Goal: Task Accomplishment & Management: Use online tool/utility

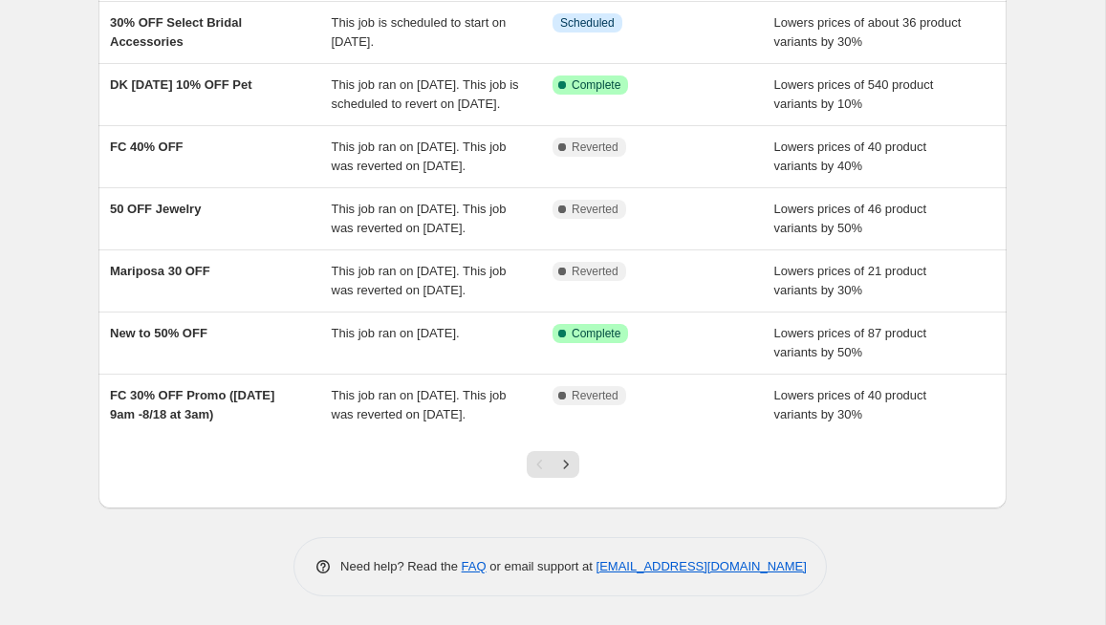
scroll to position [474, 0]
click at [569, 464] on icon "Next" at bounding box center [565, 464] width 19 height 19
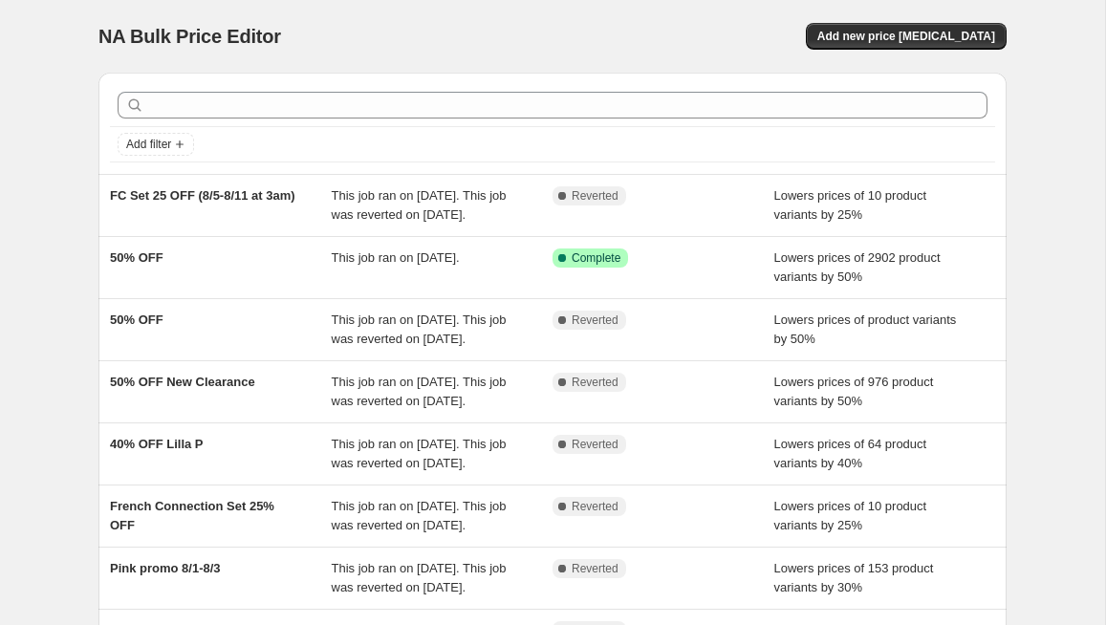
scroll to position [531, 0]
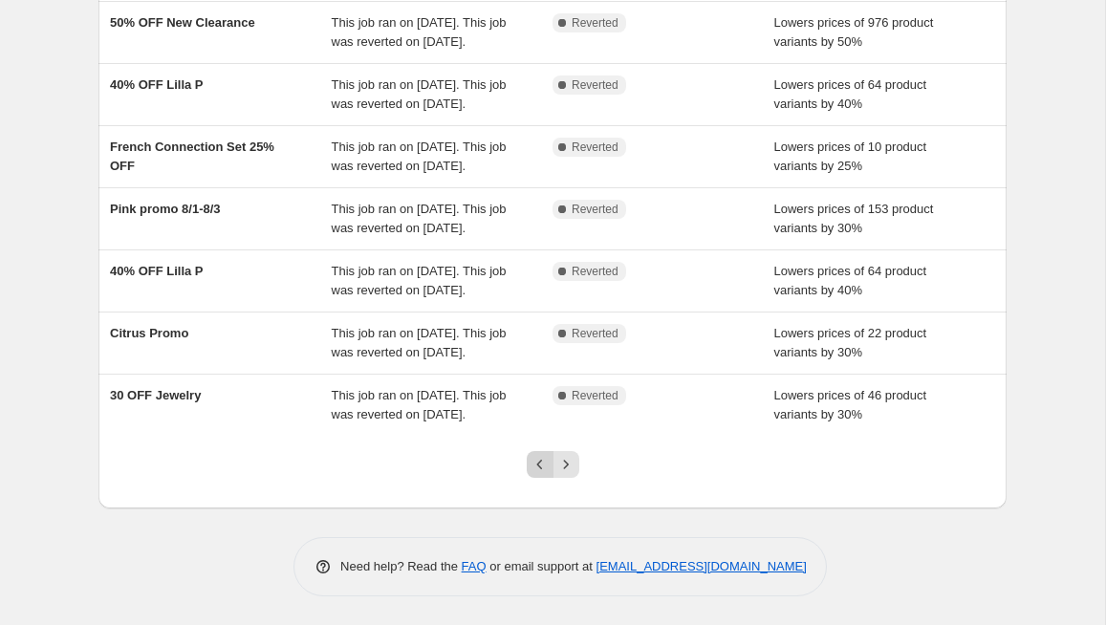
click at [536, 469] on icon "Previous" at bounding box center [539, 464] width 19 height 19
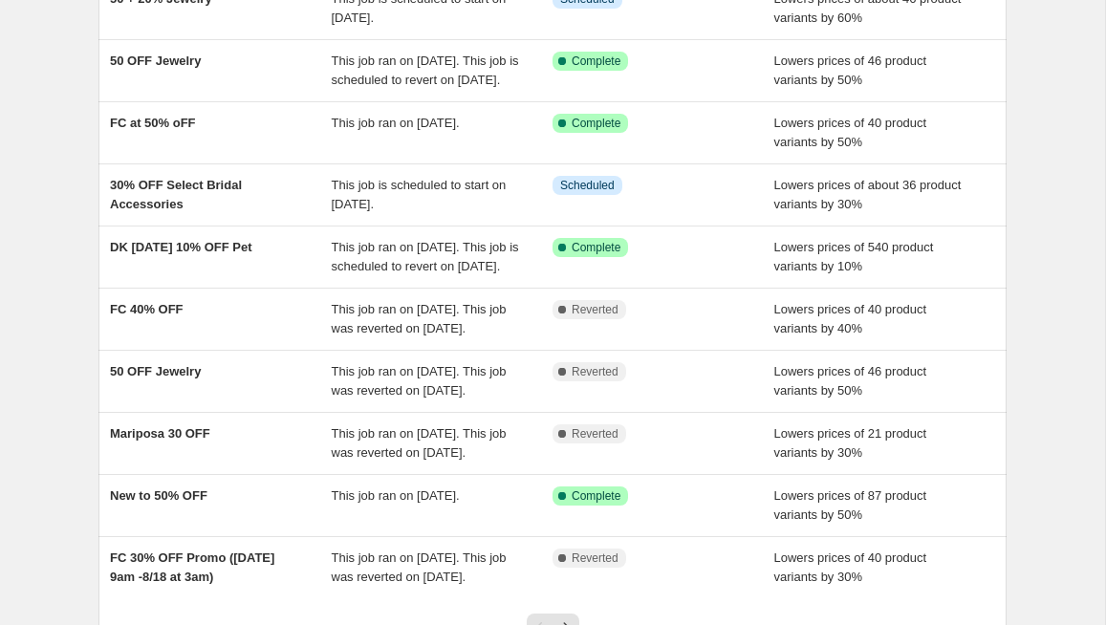
scroll to position [0, 0]
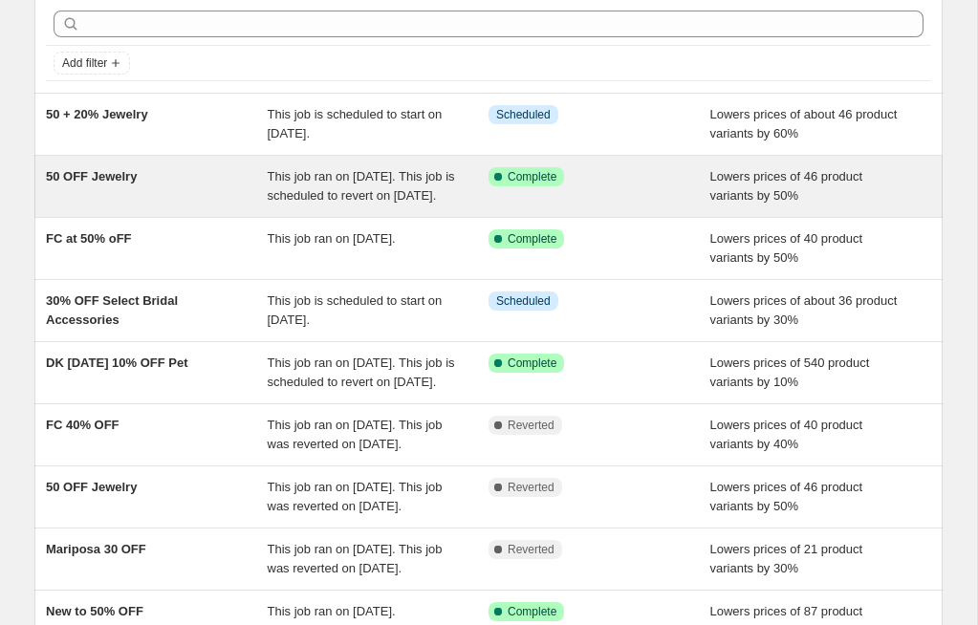
scroll to position [76, 0]
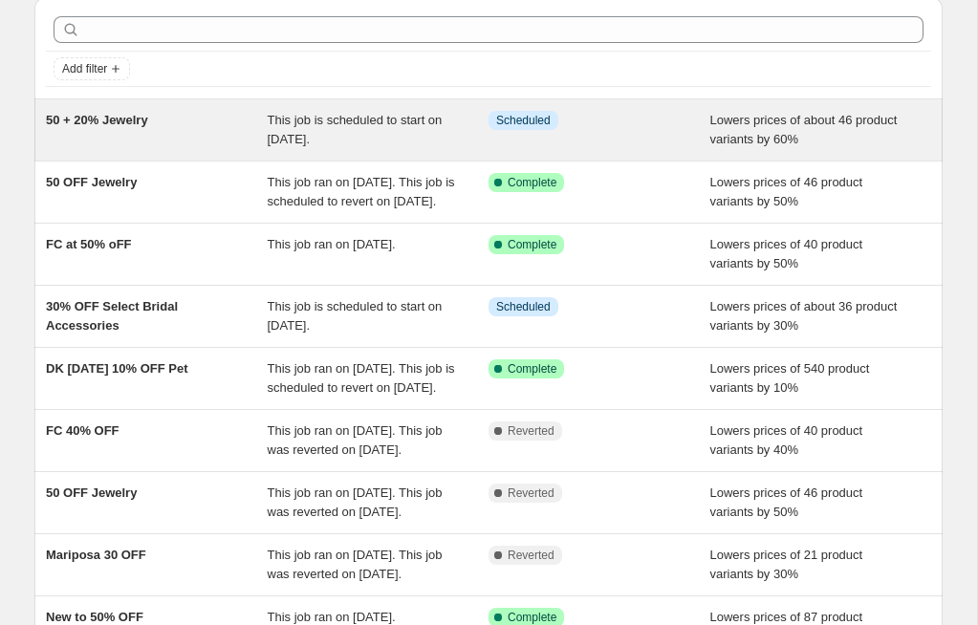
click at [233, 128] on div "50 + 20% Jewelry" at bounding box center [157, 130] width 222 height 38
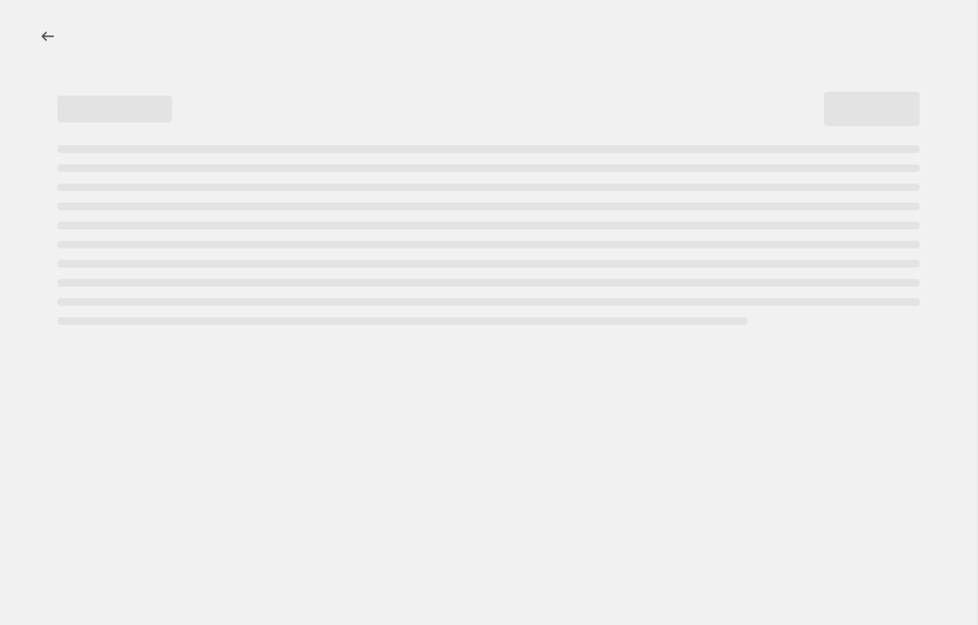
select select "percentage"
select select "not_equal"
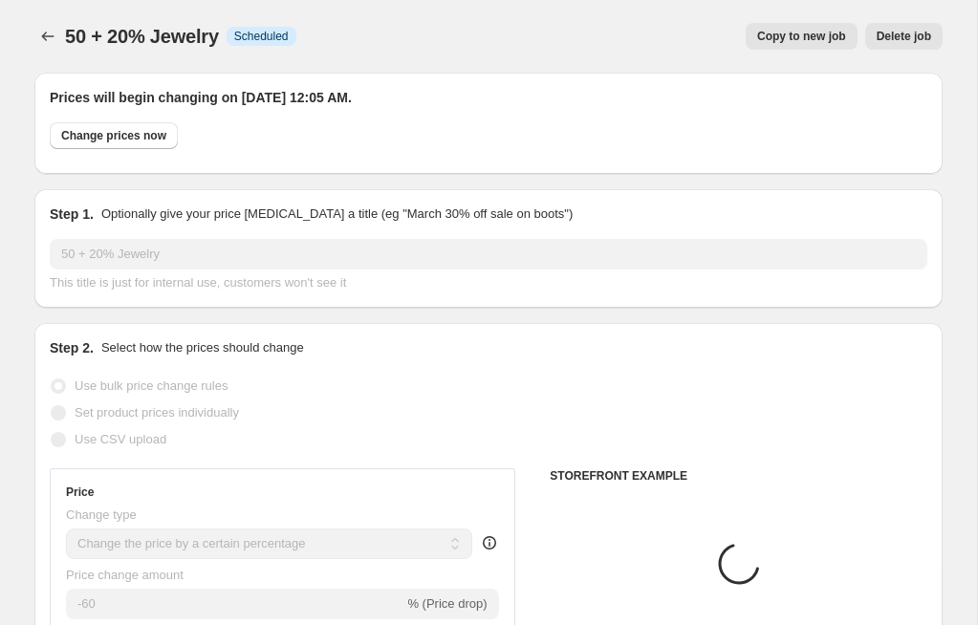
select select "product"
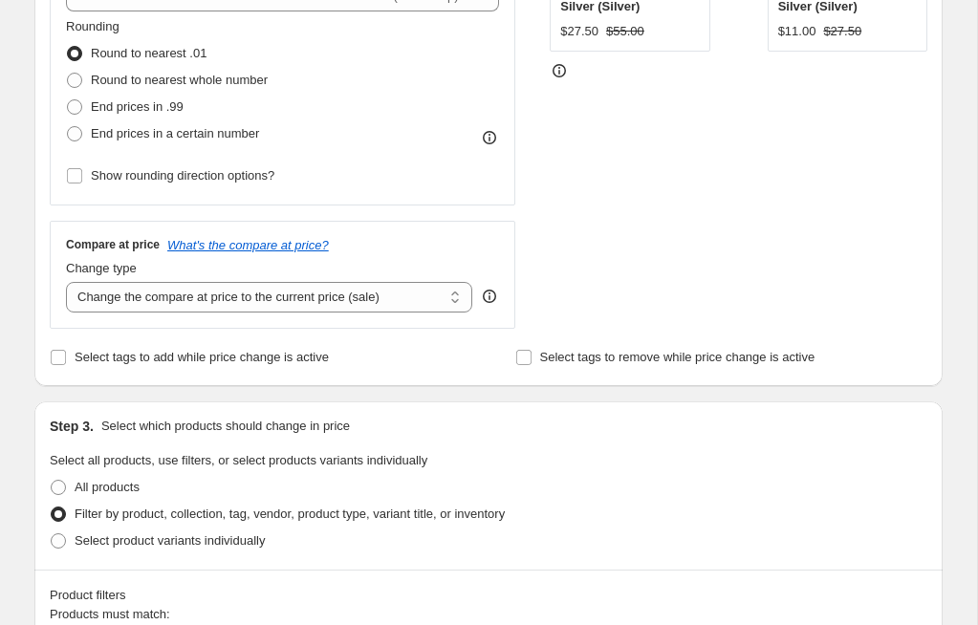
select select "tag"
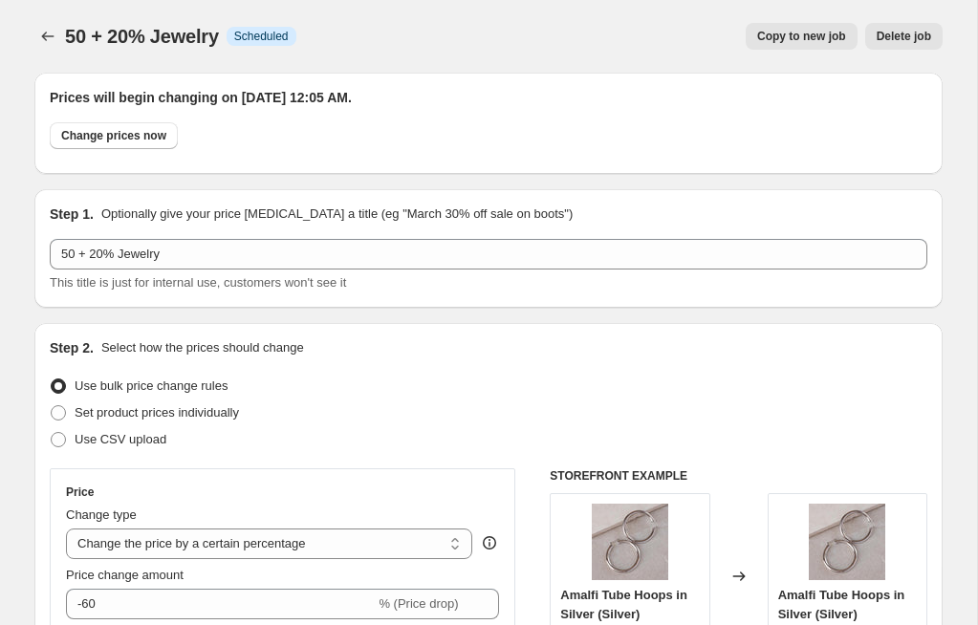
click at [647, 11] on div "50 + 20% Jewelry. This page is ready 50 + 20% Jewelry Info Scheduled Copy to ne…" at bounding box center [488, 36] width 908 height 73
click at [888, 35] on span "Delete job" at bounding box center [903, 36] width 54 height 15
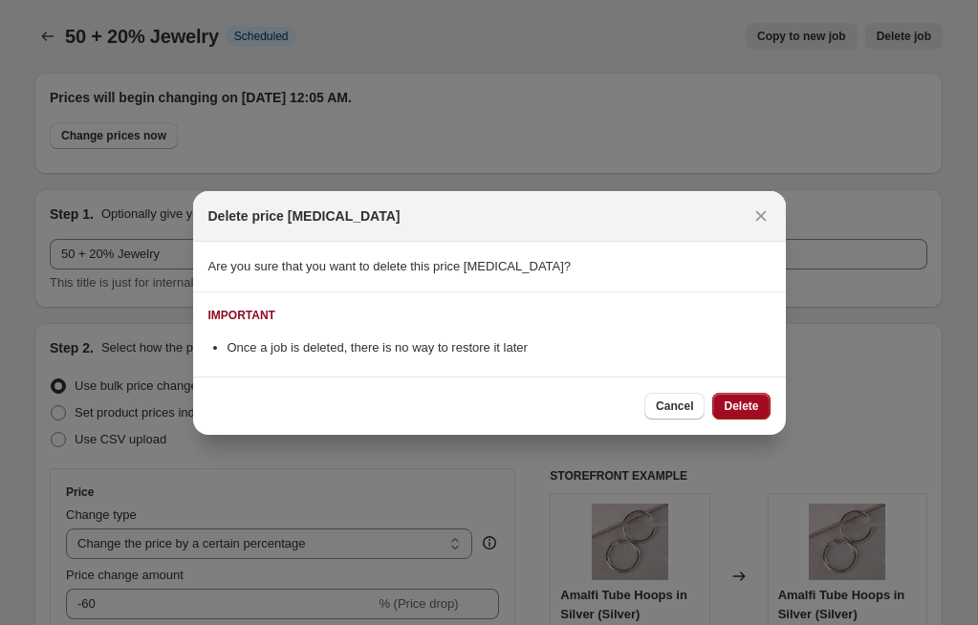
click at [746, 411] on span "Delete" at bounding box center [741, 406] width 34 height 15
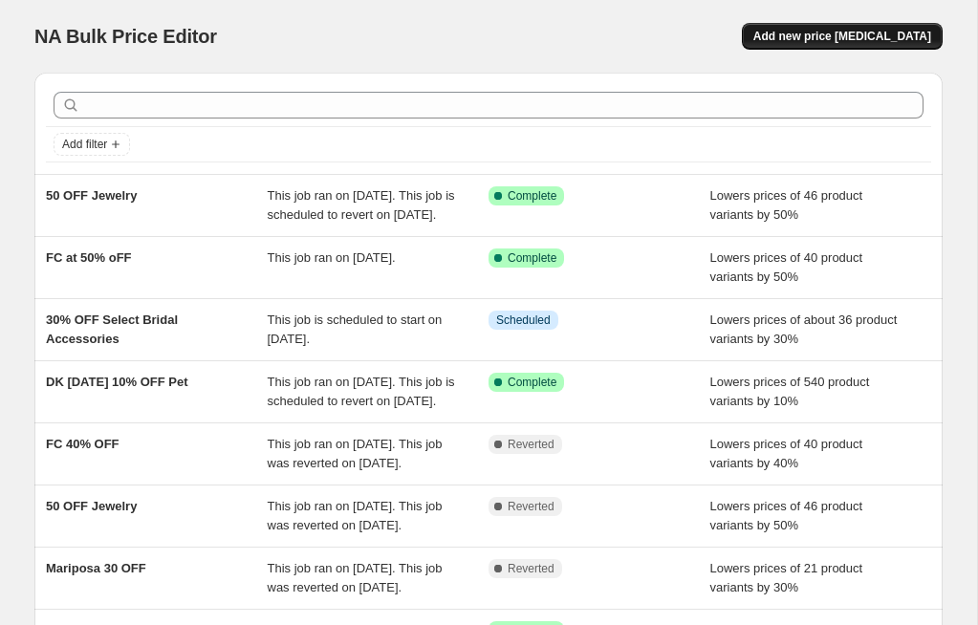
click at [852, 36] on span "Add new price [MEDICAL_DATA]" at bounding box center [842, 36] width 178 height 15
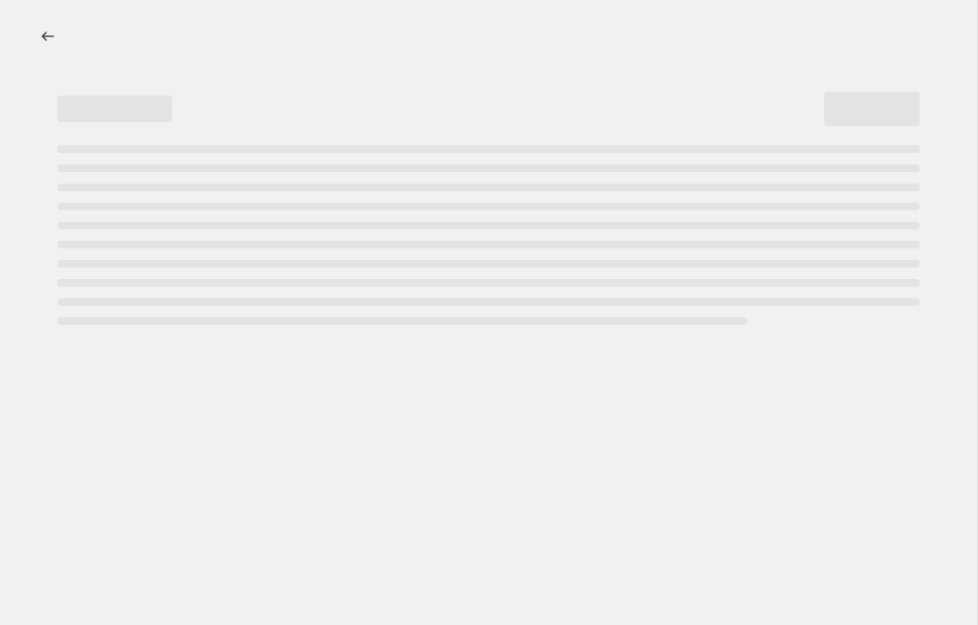
select select "percentage"
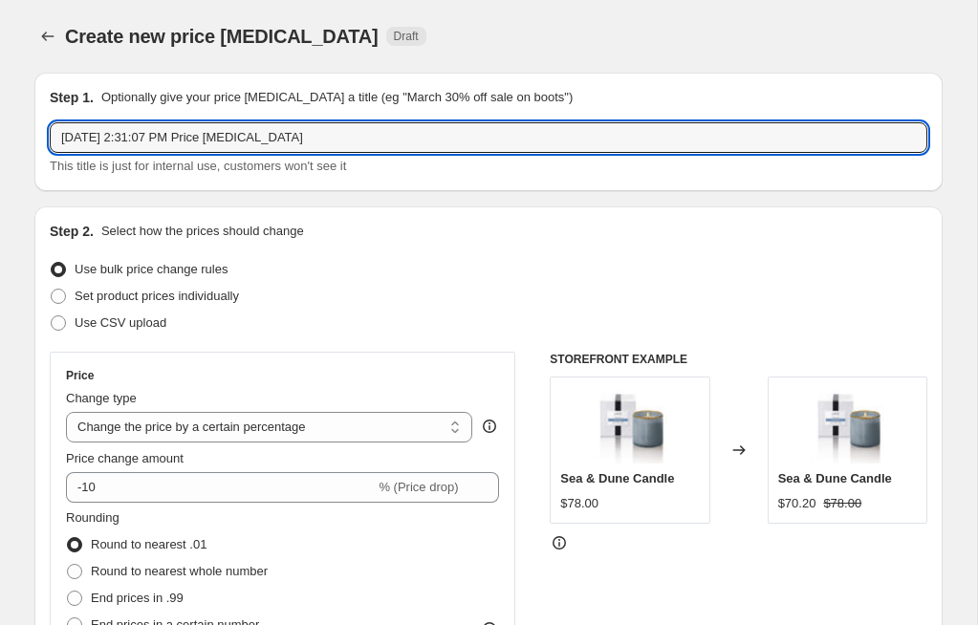
drag, startPoint x: 356, startPoint y: 136, endPoint x: 34, endPoint y: 133, distance: 321.2
click at [35, 133] on div "Step 1. Optionally give your price [MEDICAL_DATA] a title (eg "March 30% off sa…" at bounding box center [488, 132] width 908 height 119
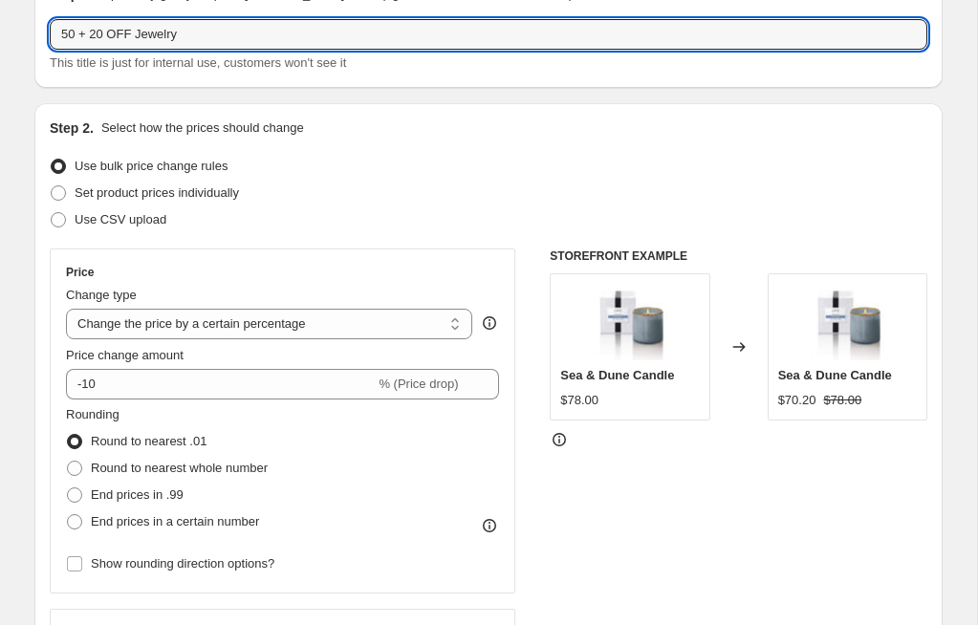
scroll to position [118, 0]
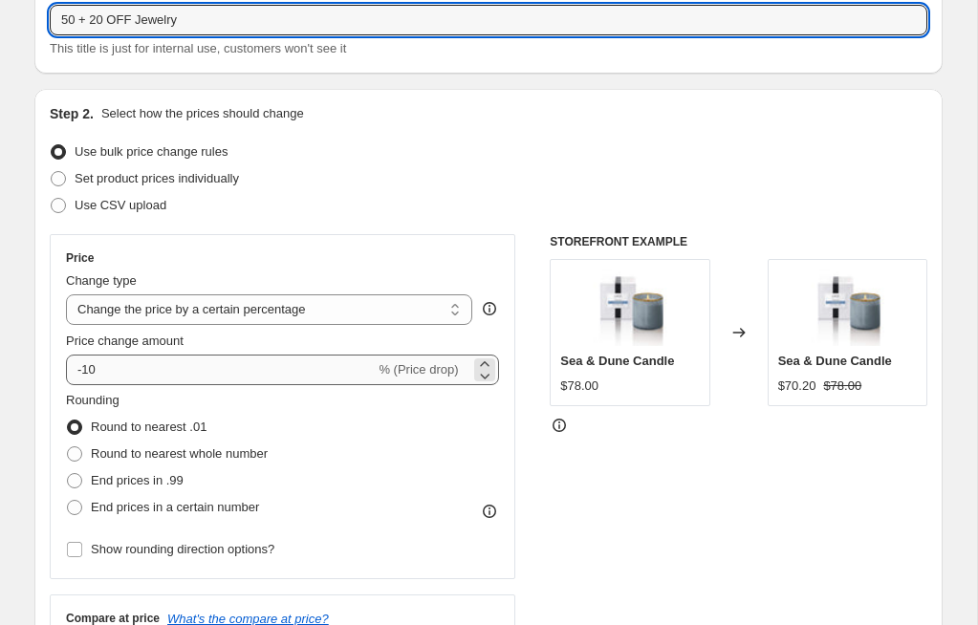
type input "50 + 20 OFF Jewelry"
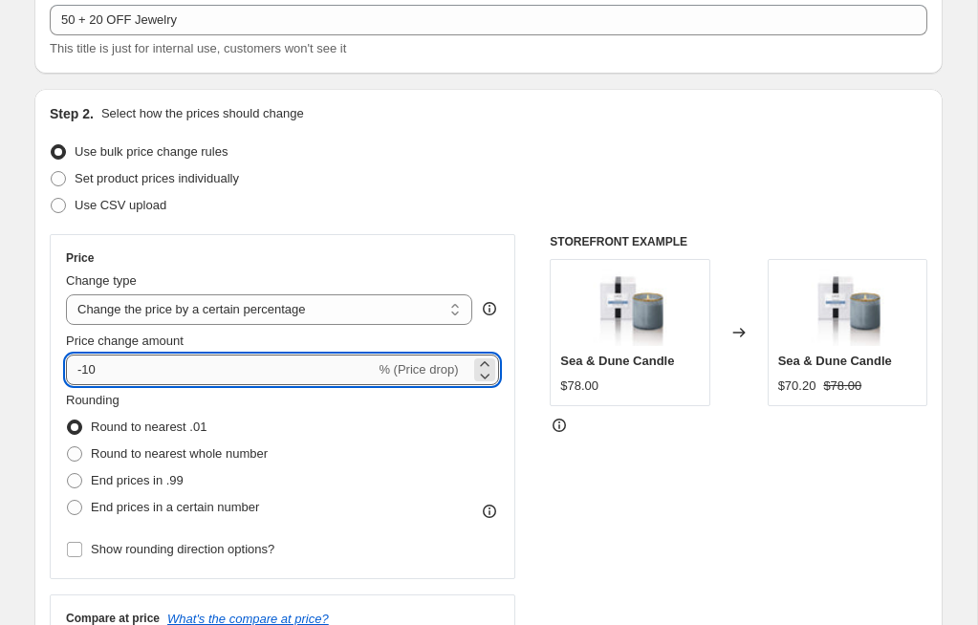
click at [93, 363] on input "-10" at bounding box center [220, 370] width 309 height 31
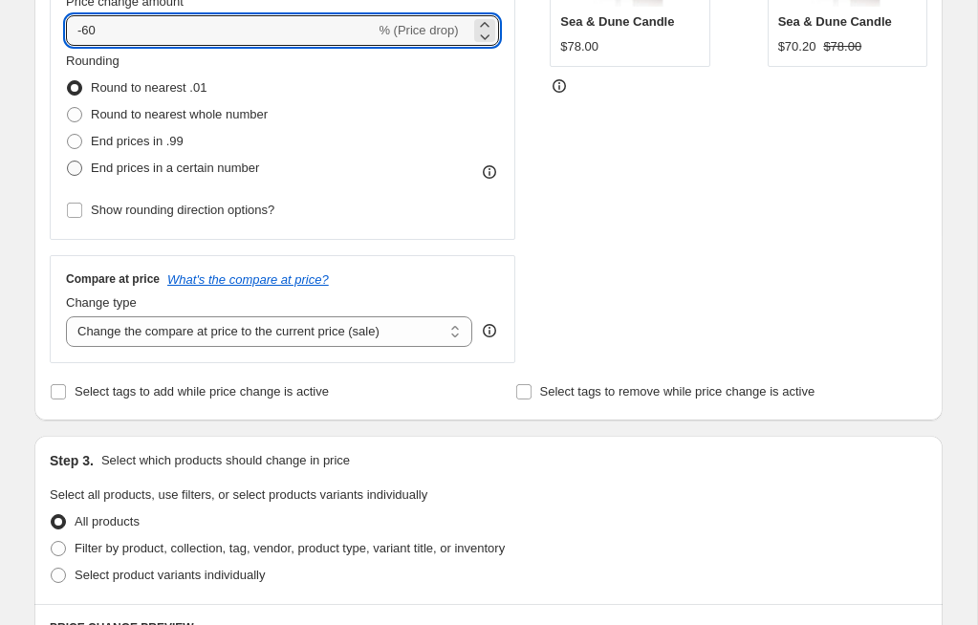
scroll to position [578, 0]
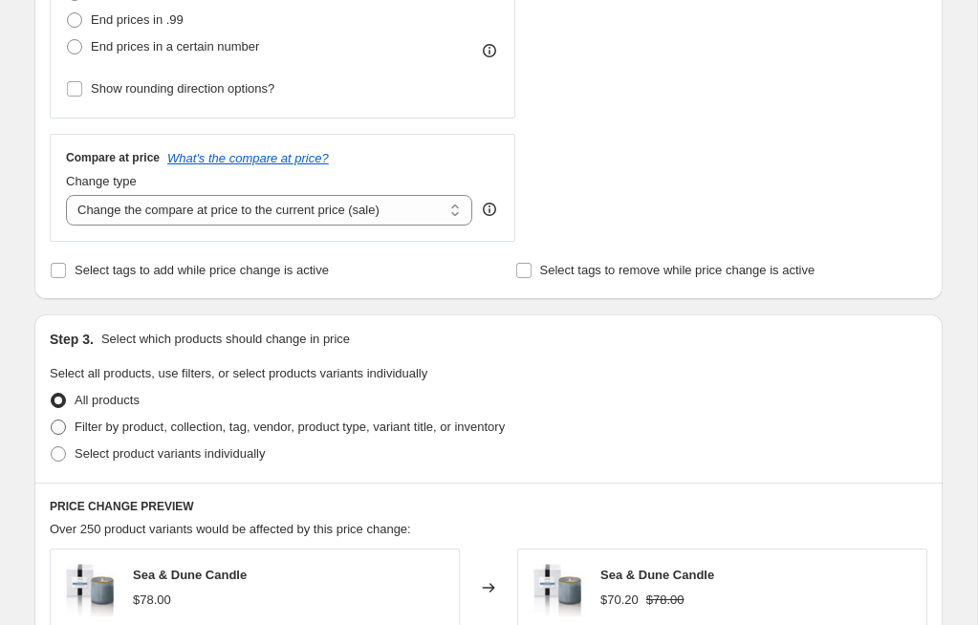
type input "-60"
click at [62, 427] on span at bounding box center [58, 427] width 15 height 15
click at [52, 421] on input "Filter by product, collection, tag, vendor, product type, variant title, or inv…" at bounding box center [51, 420] width 1 height 1
radio input "true"
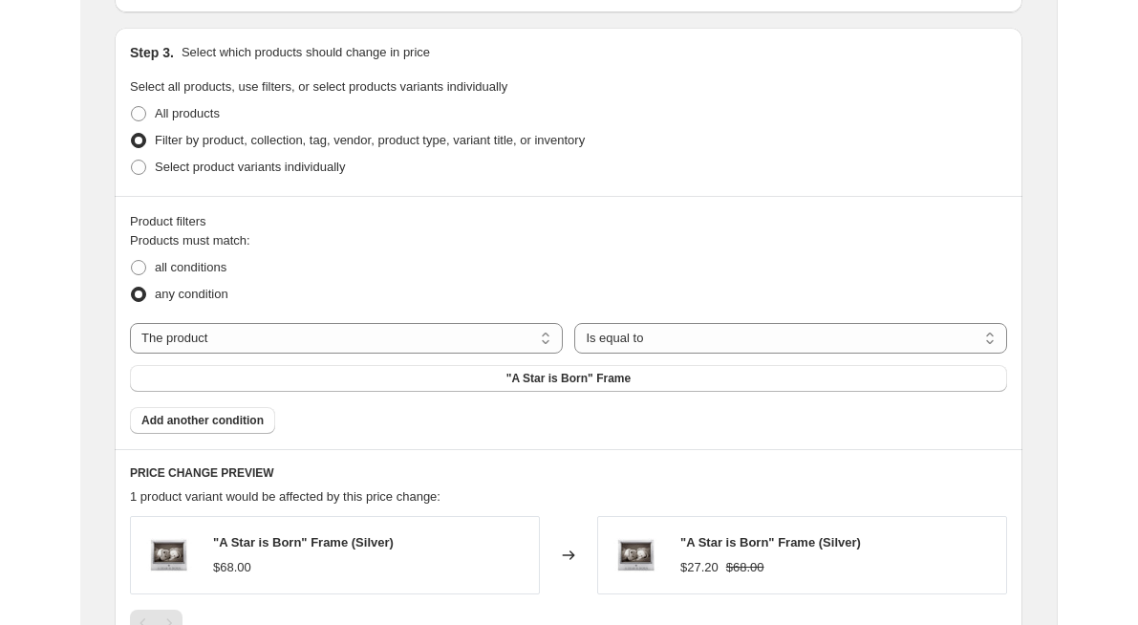
scroll to position [864, 0]
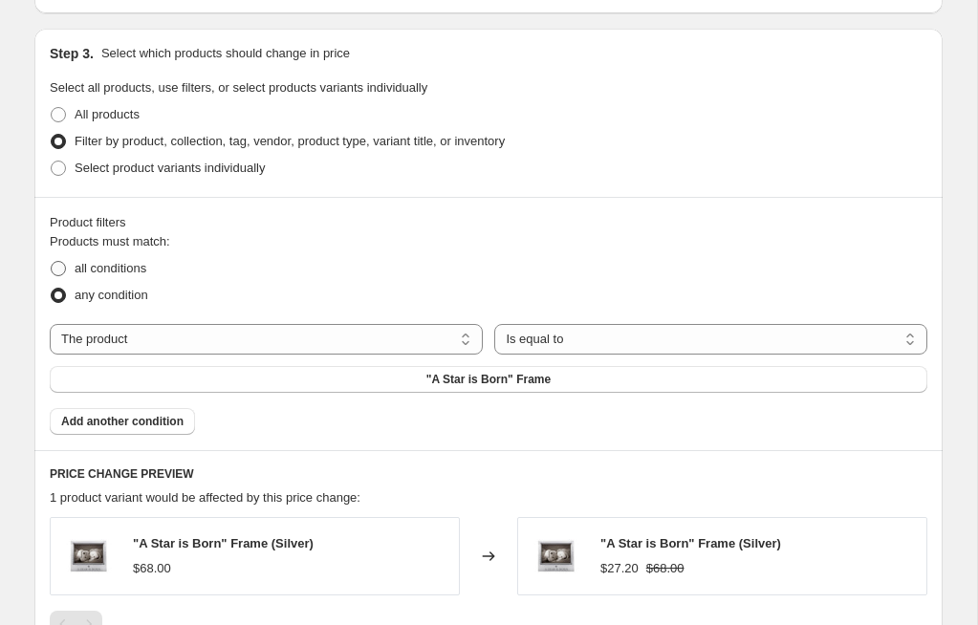
click at [57, 270] on span at bounding box center [58, 268] width 15 height 15
click at [52, 262] on input "all conditions" at bounding box center [51, 261] width 1 height 1
radio input "true"
click at [339, 338] on select "The product The product's collection The product's tag The product's vendor The…" at bounding box center [266, 339] width 433 height 31
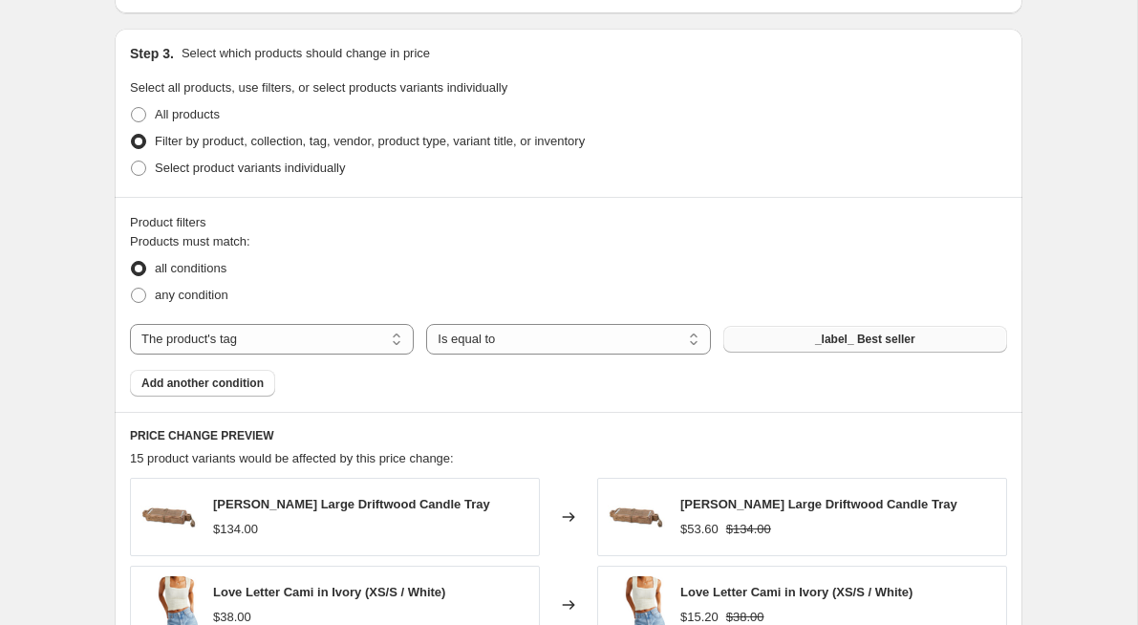
click at [853, 343] on span "_label_ Best seller" at bounding box center [865, 339] width 100 height 15
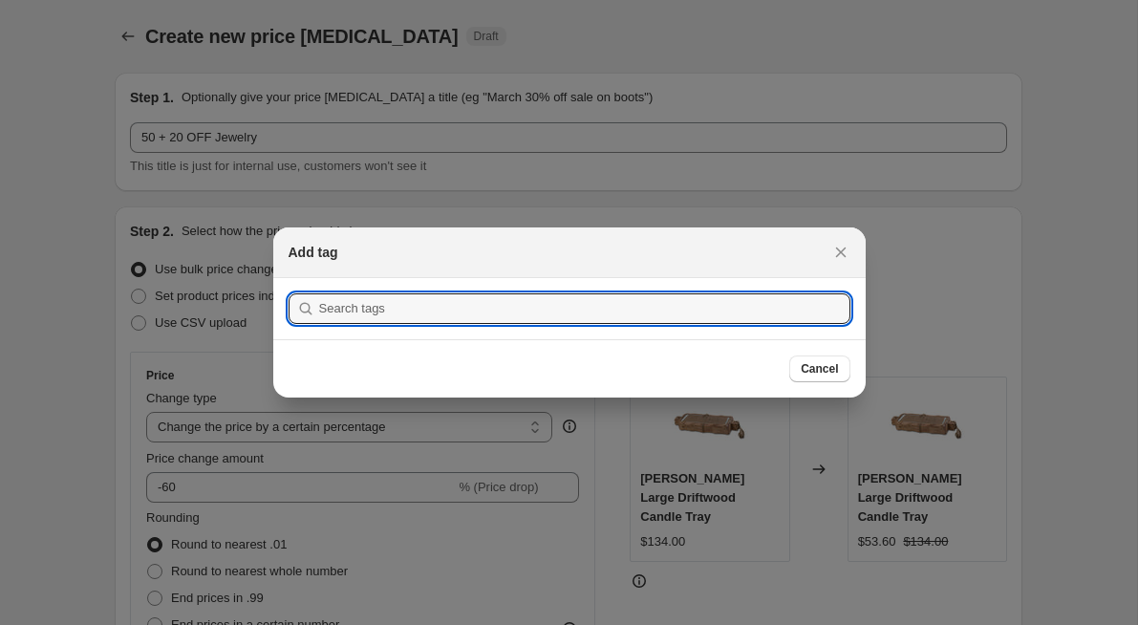
scroll to position [0, 0]
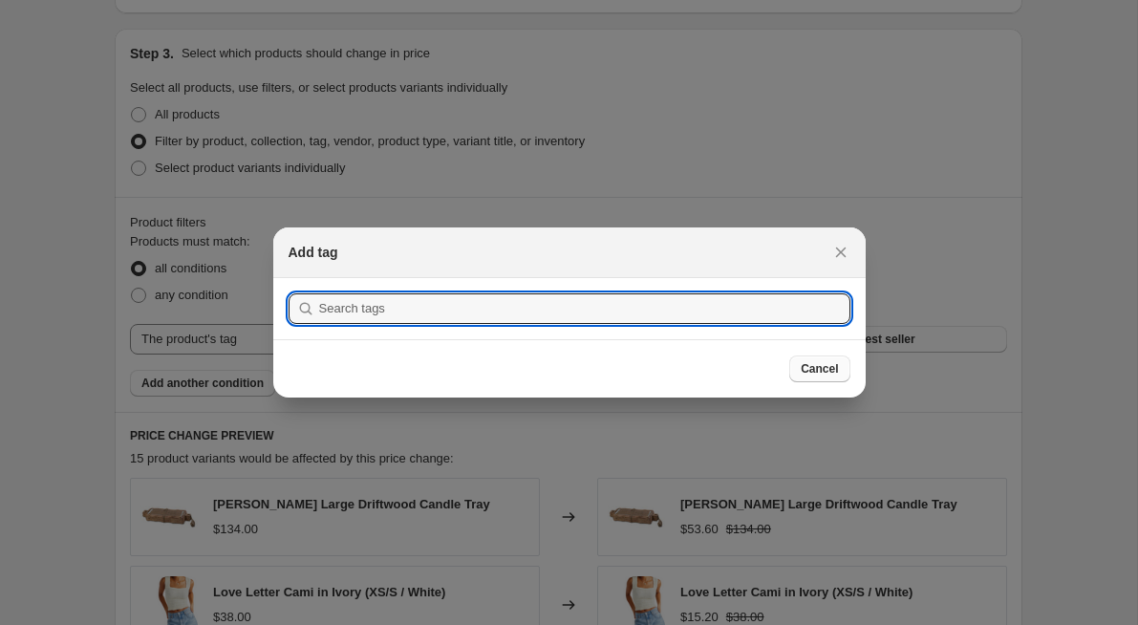
click at [833, 378] on button "Cancel" at bounding box center [819, 369] width 60 height 27
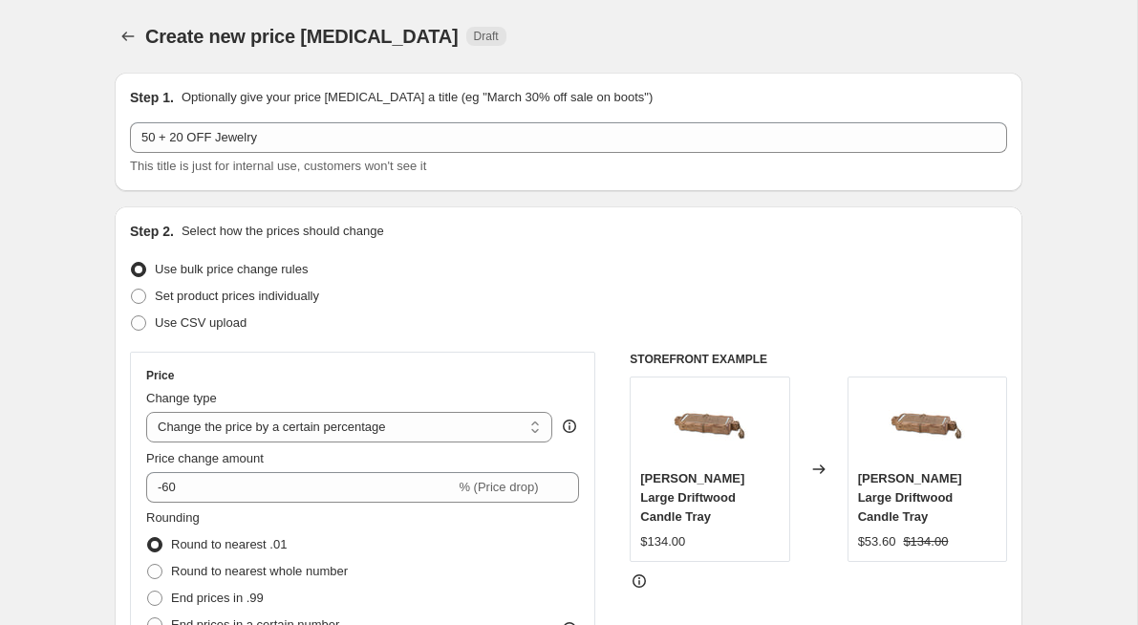
scroll to position [864, 0]
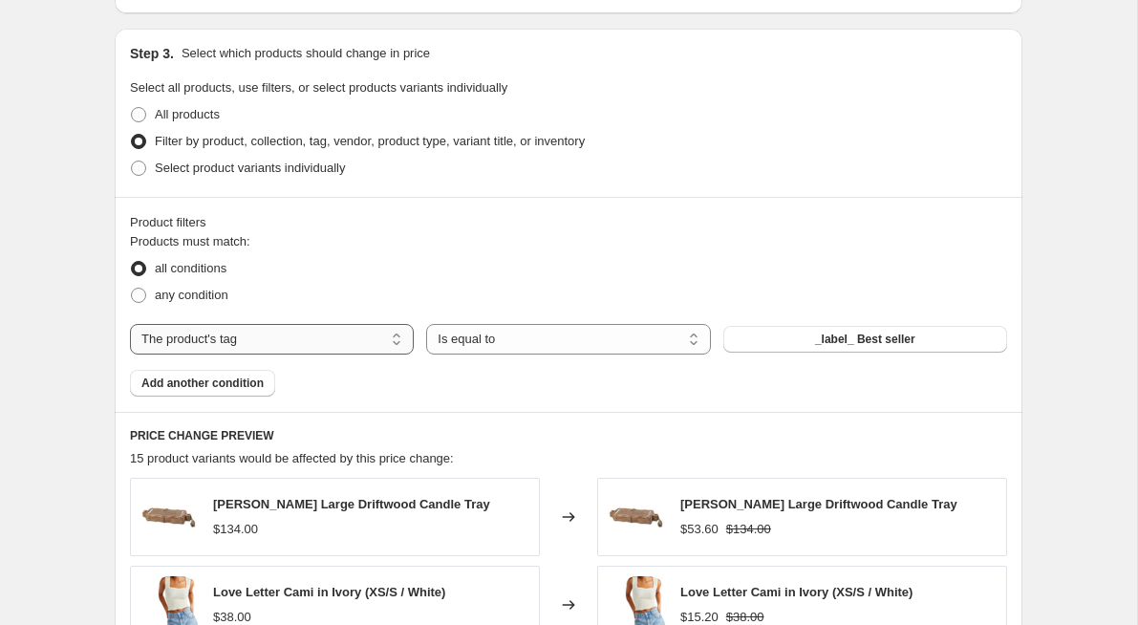
click at [263, 340] on select "The product The product's collection The product's tag The product's vendor The…" at bounding box center [272, 339] width 284 height 31
select select "vendor"
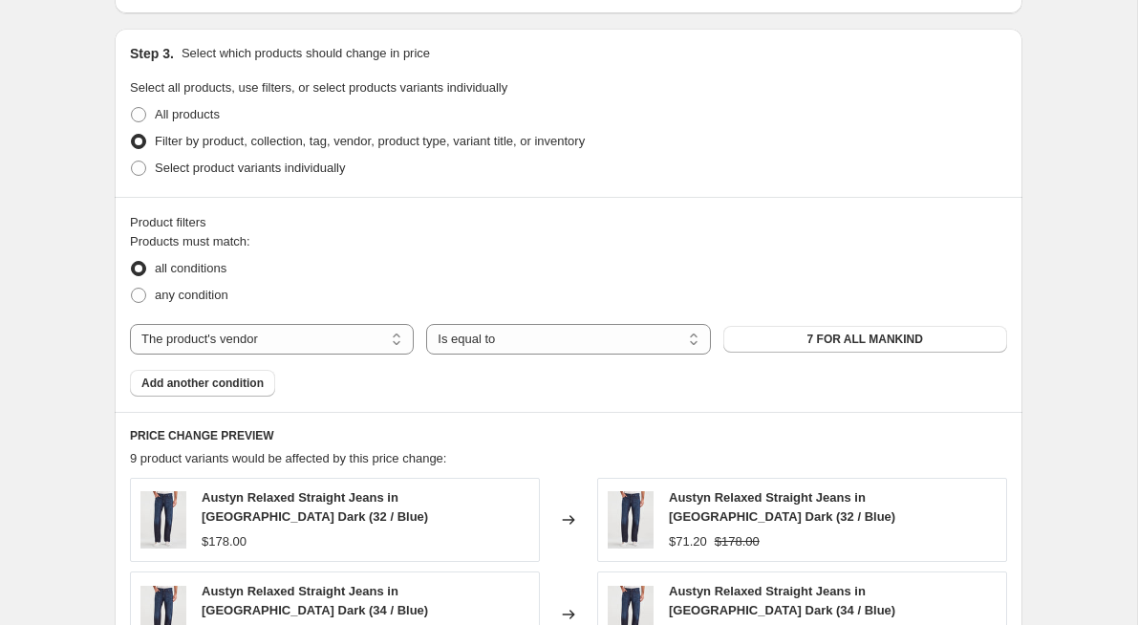
click at [855, 338] on span "7 FOR ALL MANKIND" at bounding box center [866, 339] width 116 height 15
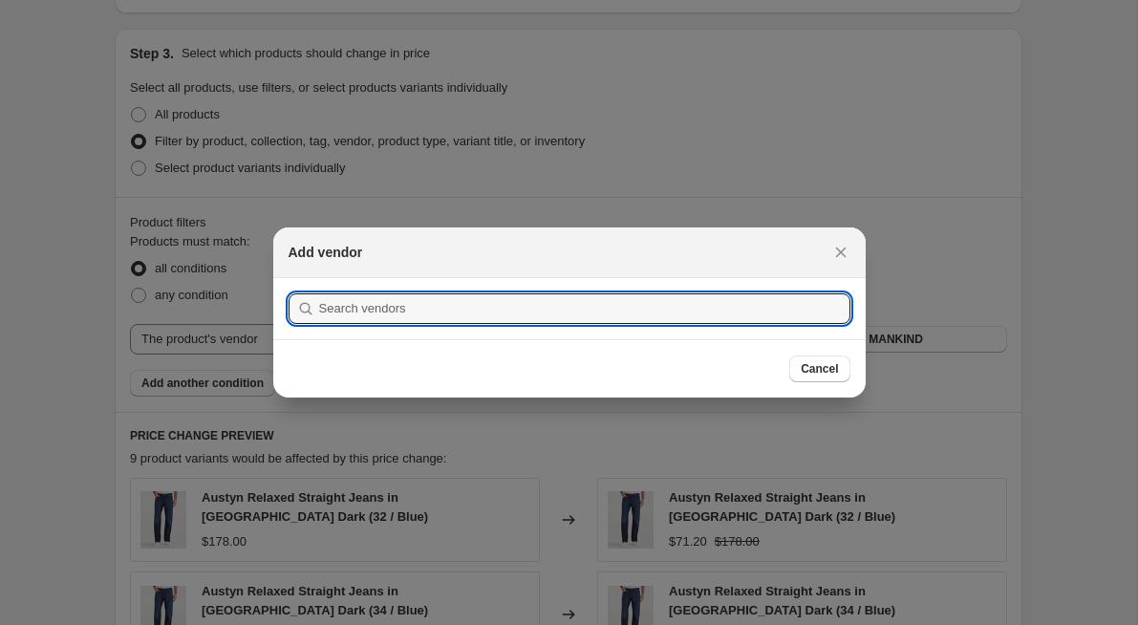
scroll to position [0, 0]
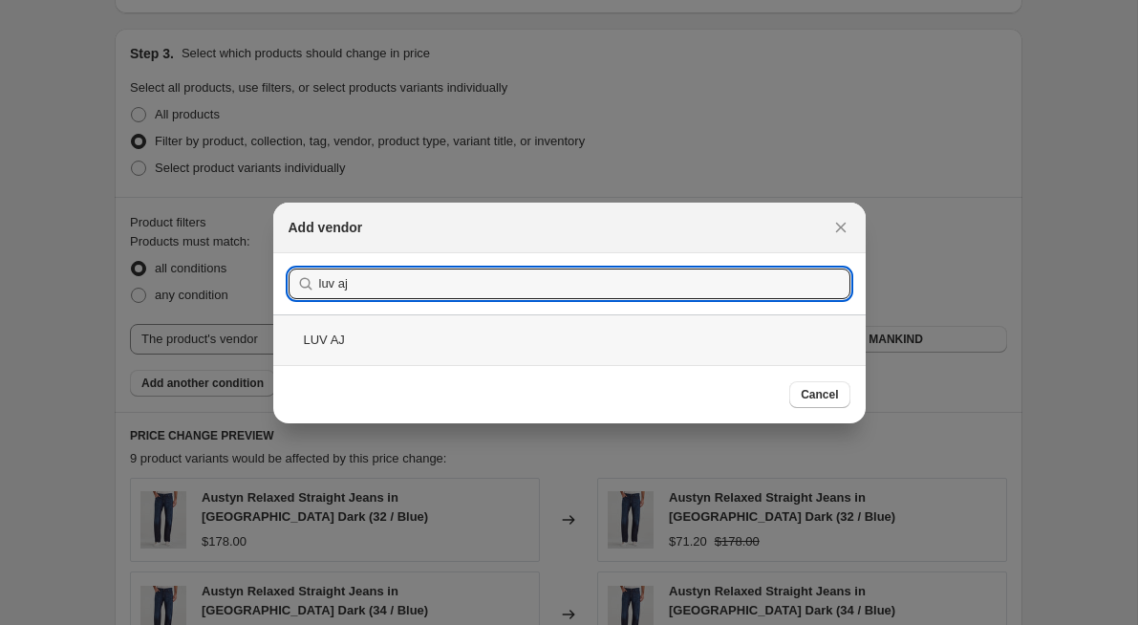
type input "luv aj"
click at [605, 340] on div "LUV AJ" at bounding box center [569, 339] width 593 height 51
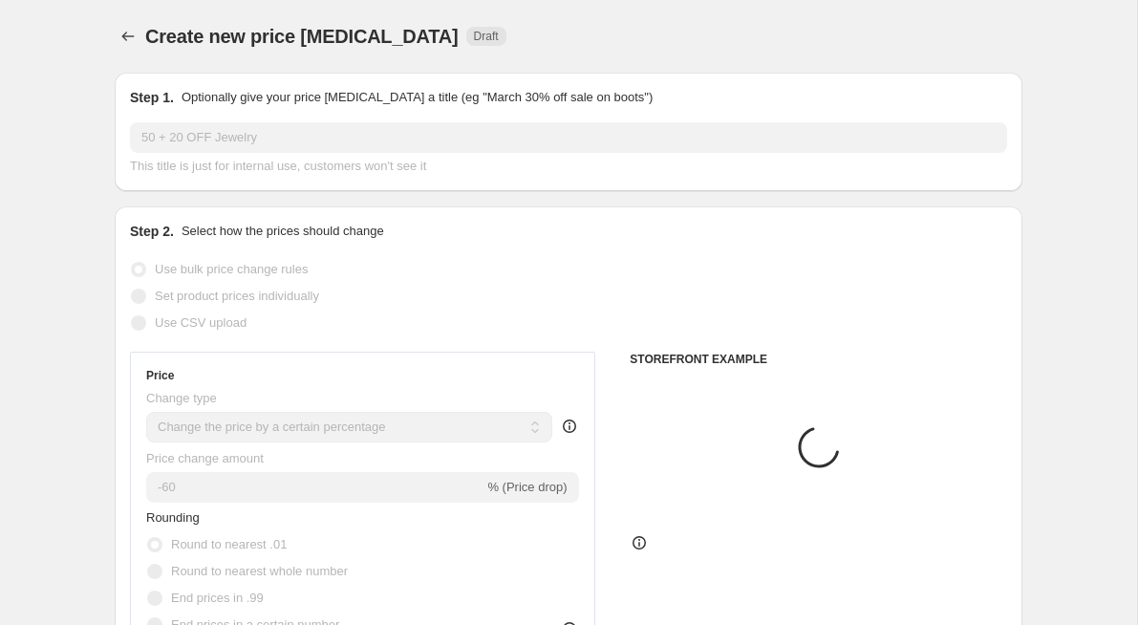
scroll to position [864, 0]
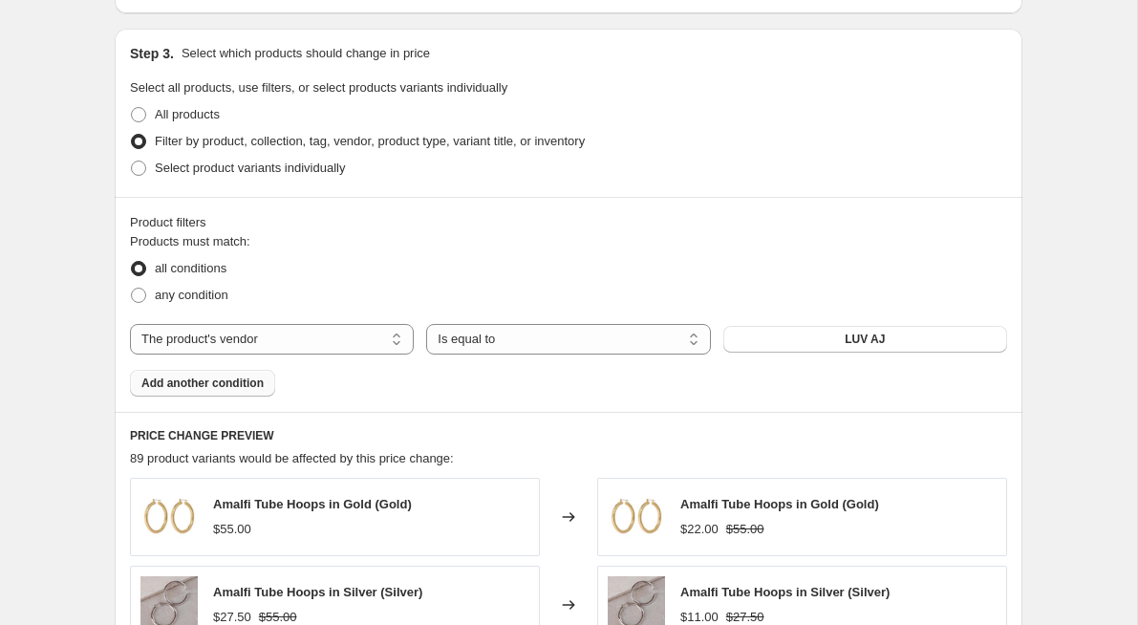
click at [246, 386] on span "Add another condition" at bounding box center [202, 383] width 122 height 15
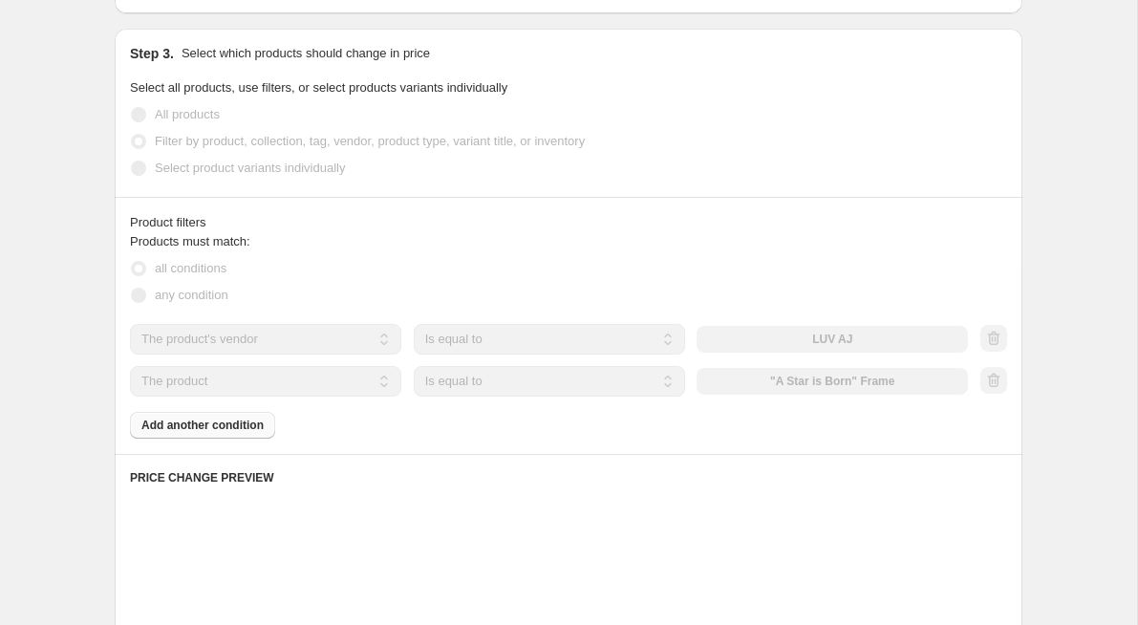
click at [249, 380] on select "The product The product's collection The product's tag The product's vendor The…" at bounding box center [265, 381] width 271 height 31
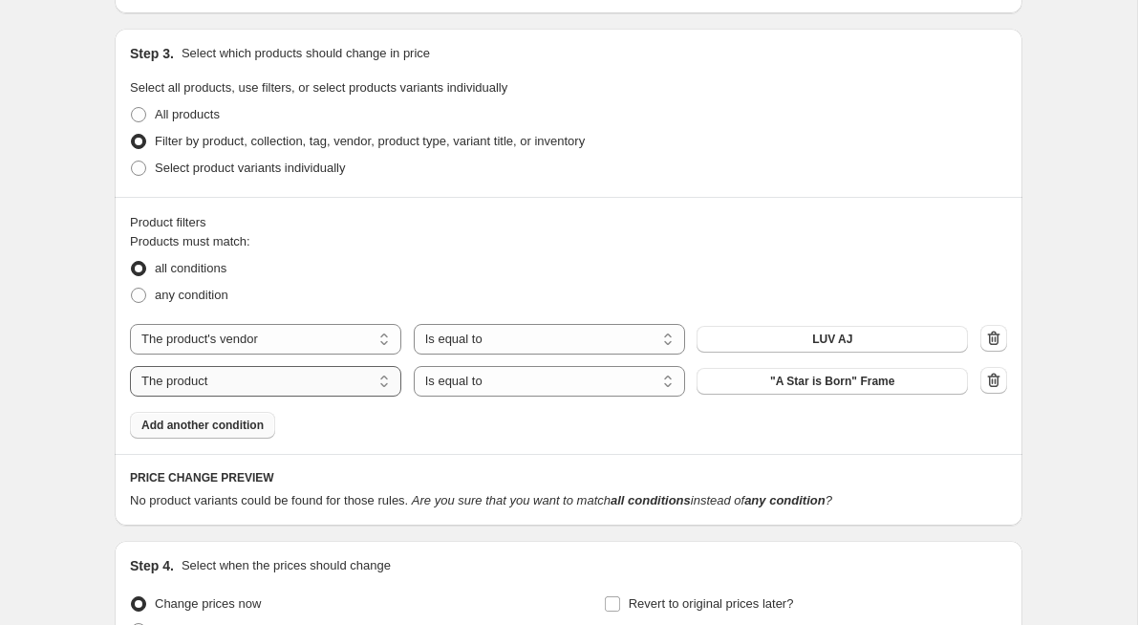
select select "tag"
click at [464, 381] on select "Is equal to Is not equal to" at bounding box center [549, 381] width 271 height 31
select select "not_equal"
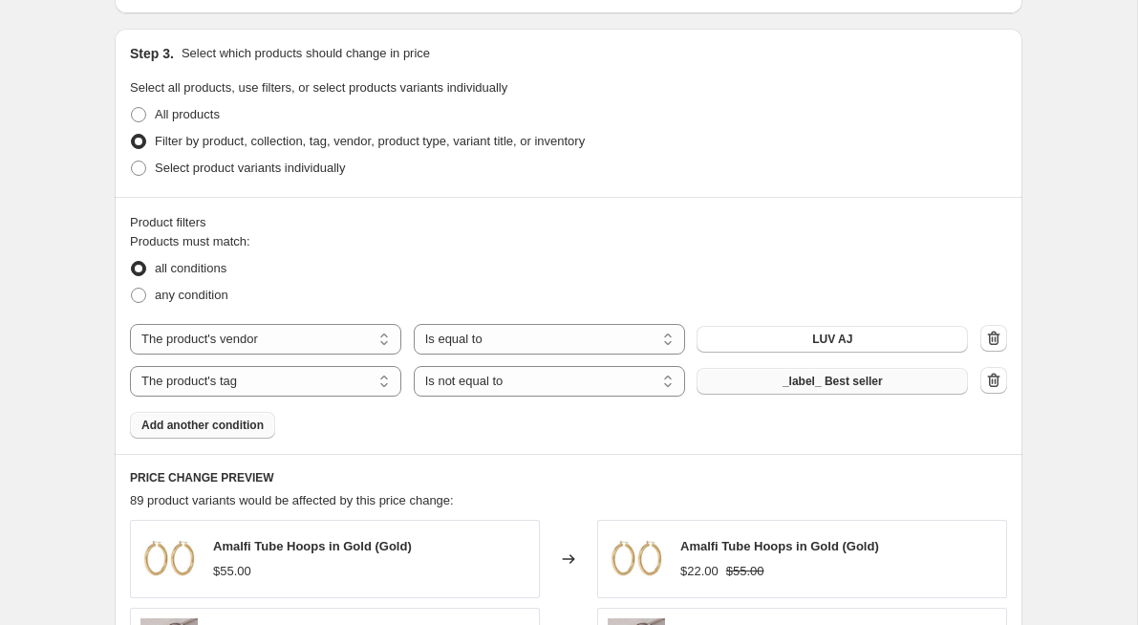
click at [844, 381] on span "_label_ Best seller" at bounding box center [833, 381] width 100 height 15
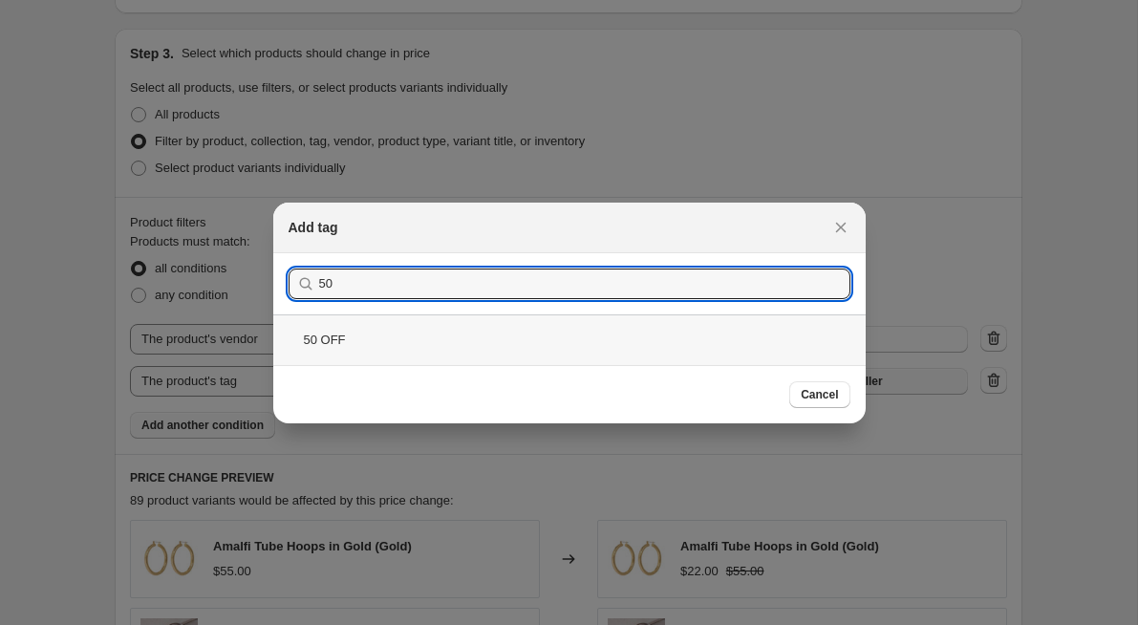
type input "50"
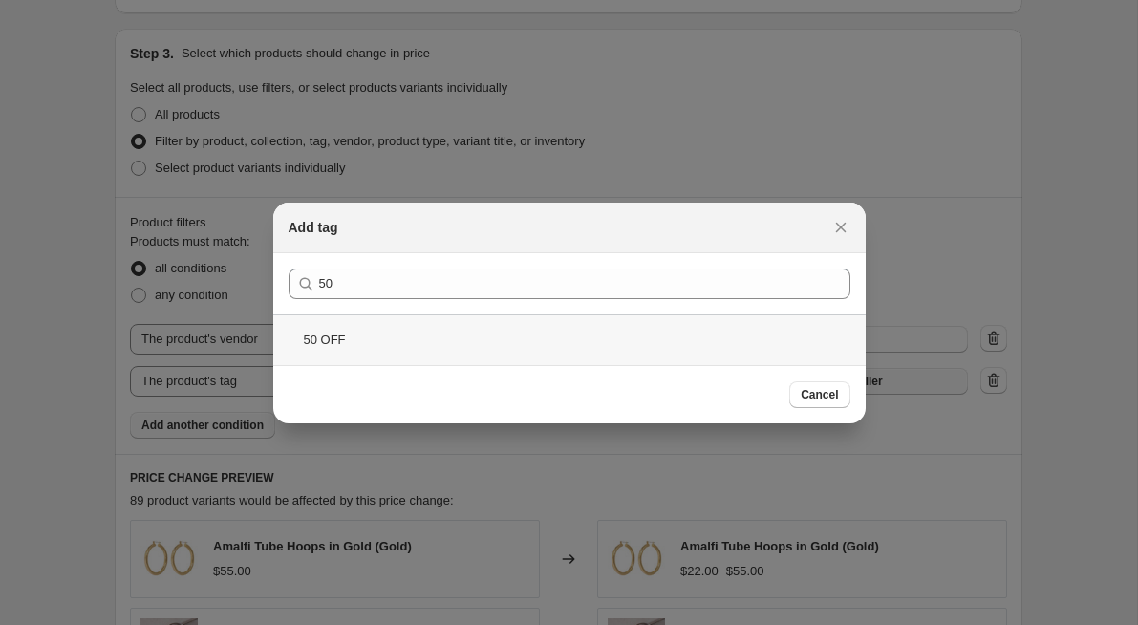
click at [508, 342] on div "50 OFF" at bounding box center [569, 339] width 593 height 51
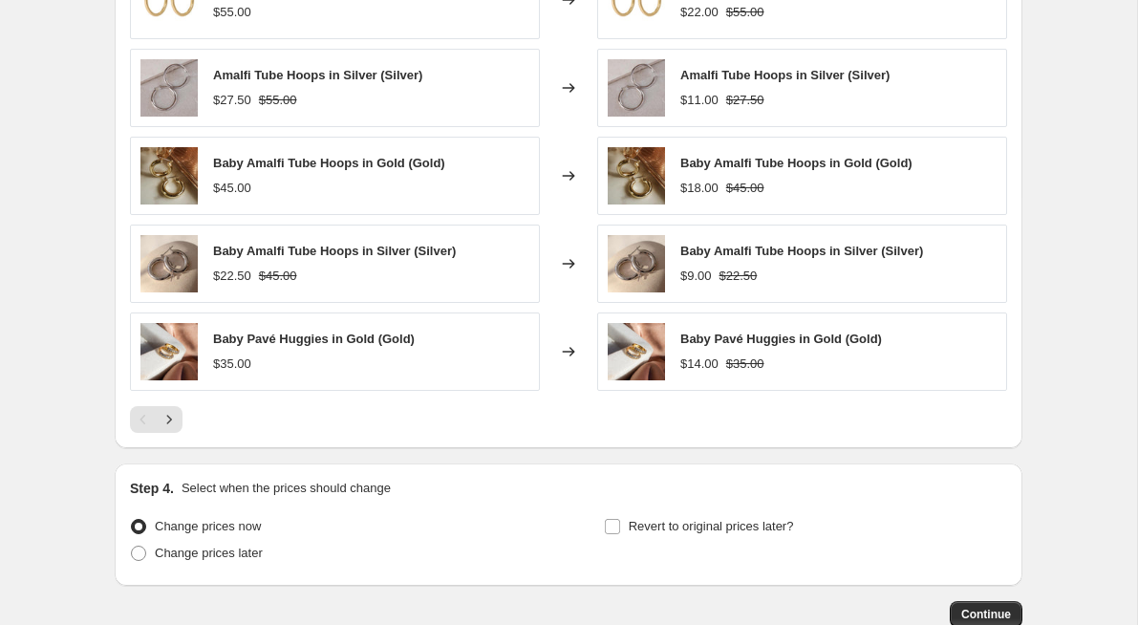
scroll to position [1453, 0]
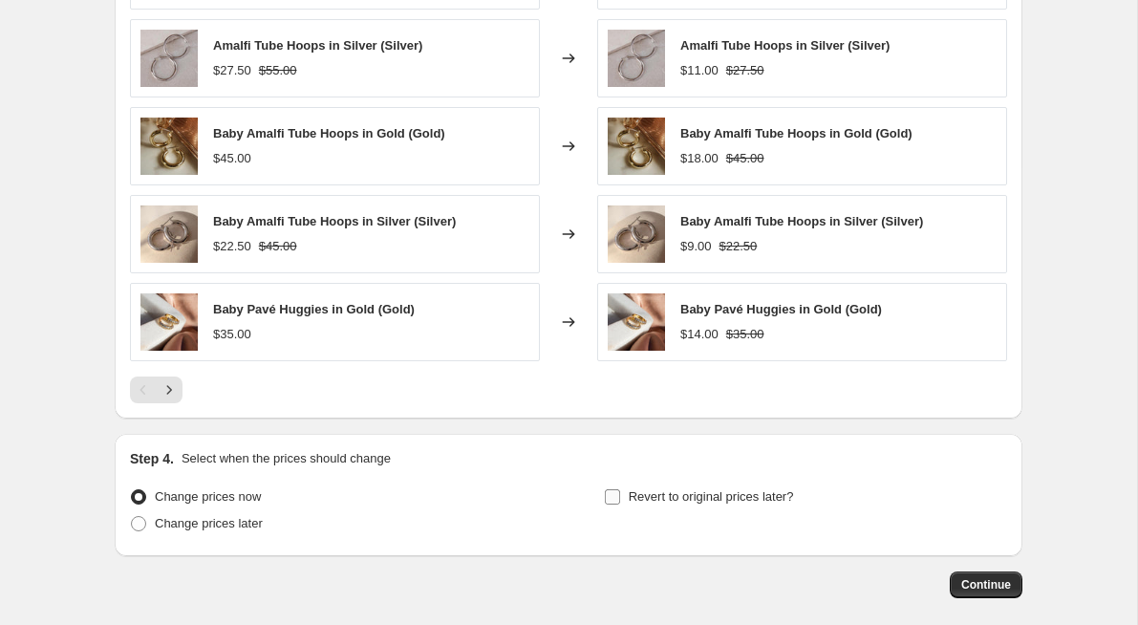
click at [613, 497] on input "Revert to original prices later?" at bounding box center [612, 496] width 15 height 15
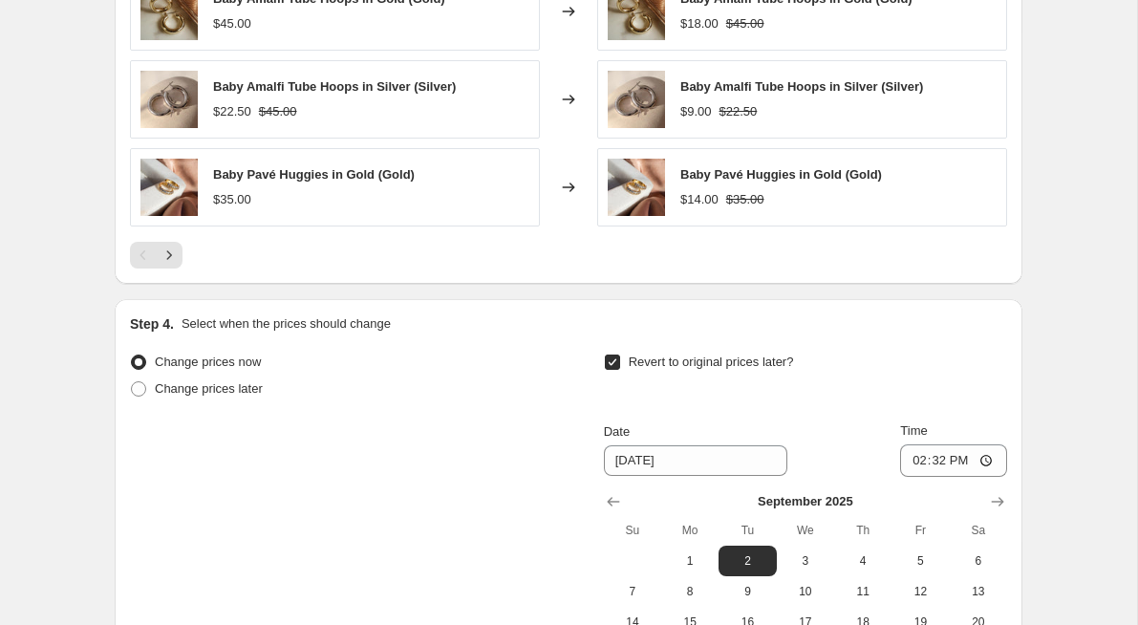
scroll to position [1578, 0]
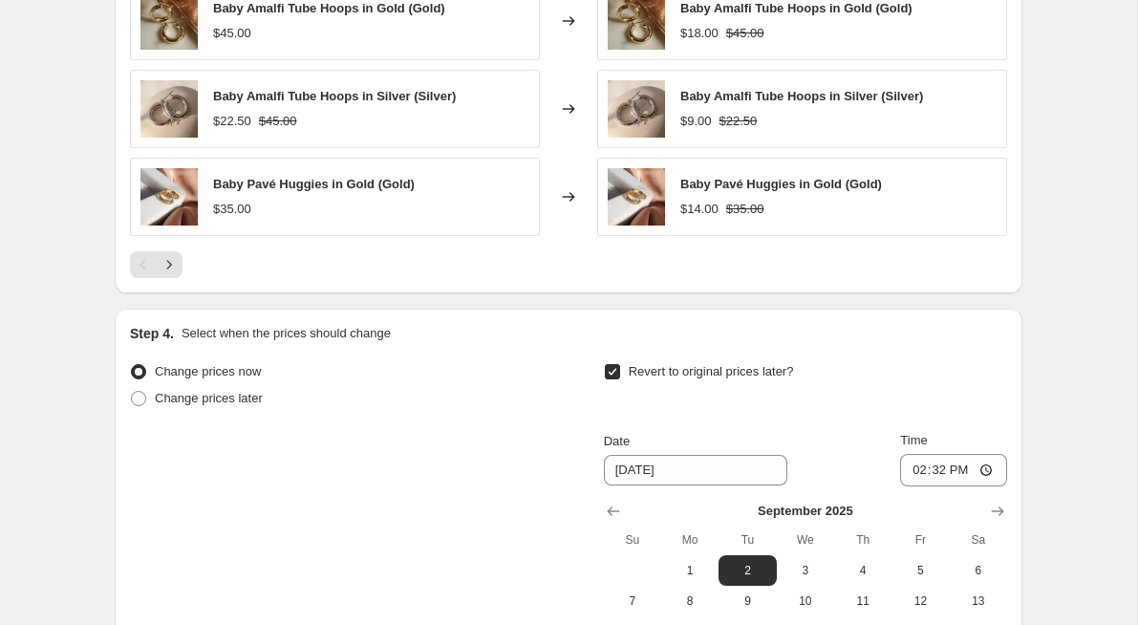
click at [612, 370] on input "Revert to original prices later?" at bounding box center [612, 371] width 15 height 15
checkbox input "false"
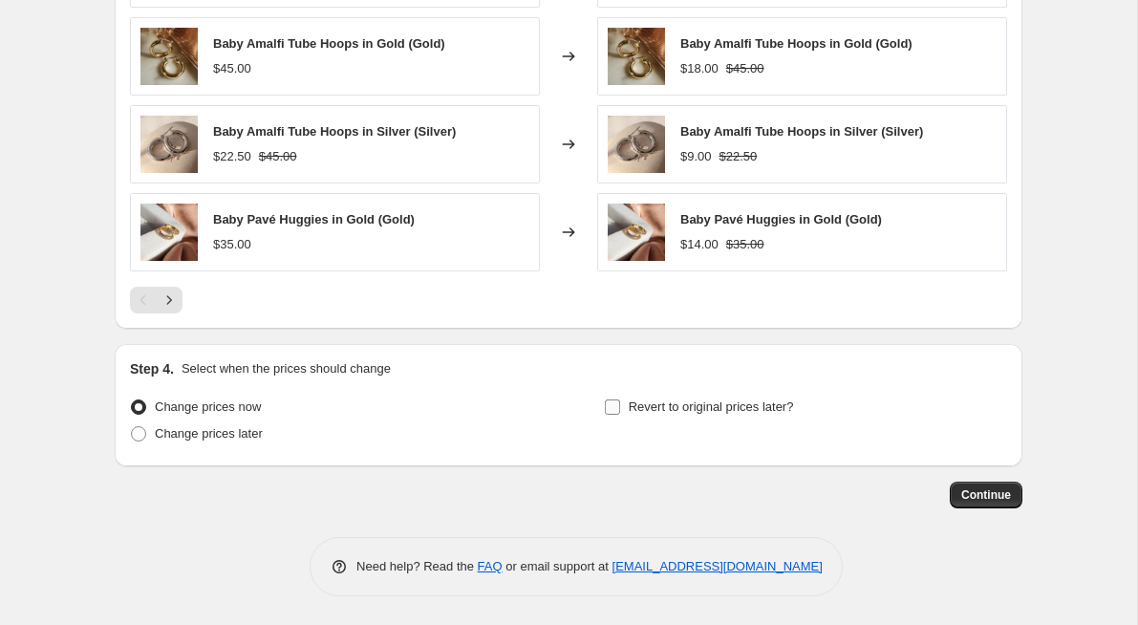
scroll to position [1543, 0]
click at [137, 435] on span at bounding box center [138, 433] width 15 height 15
click at [132, 427] on input "Change prices later" at bounding box center [131, 426] width 1 height 1
radio input "true"
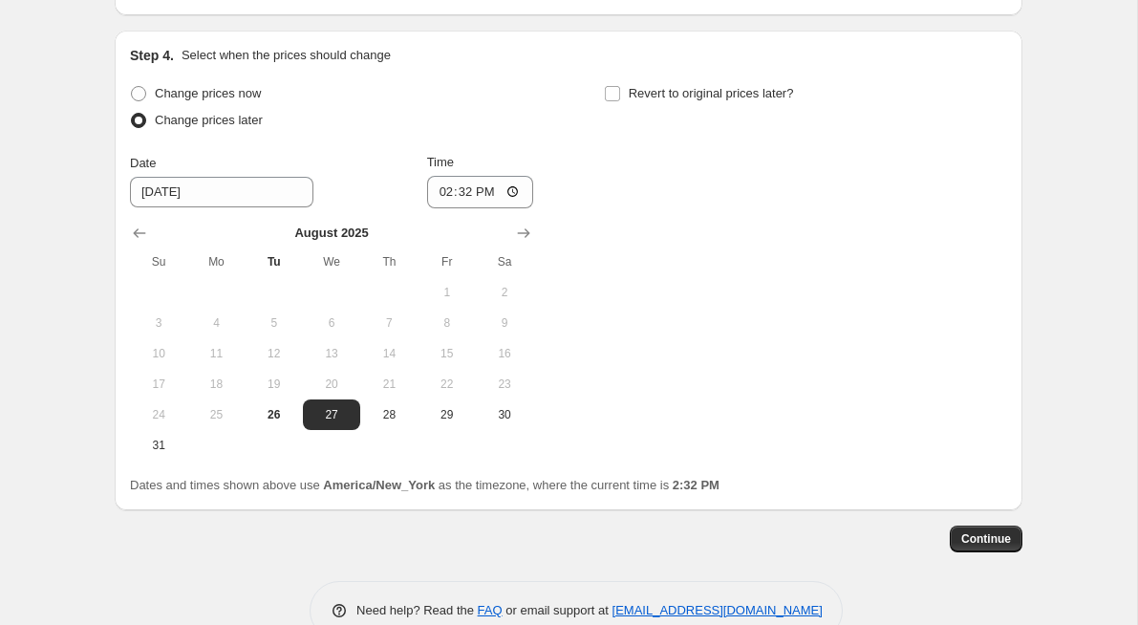
scroll to position [1859, 0]
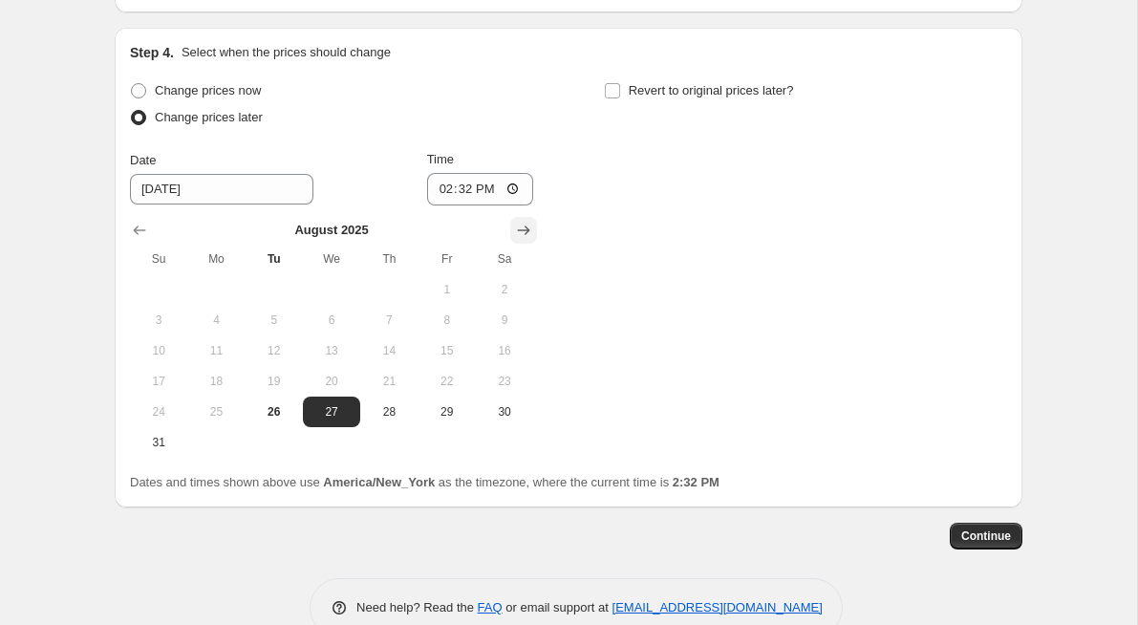
click at [520, 227] on icon "Show next month, September 2025" at bounding box center [523, 230] width 19 height 19
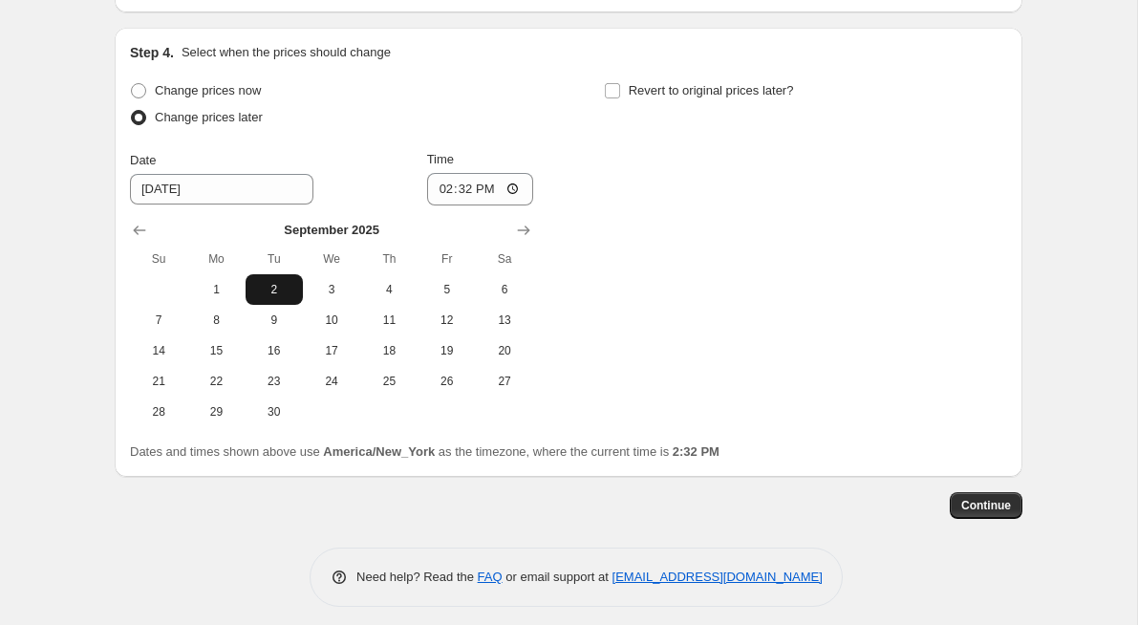
click at [280, 292] on span "2" at bounding box center [274, 289] width 42 height 15
type input "[DATE]"
click at [465, 191] on input "14:32" at bounding box center [480, 189] width 107 height 32
click at [513, 189] on input "14:32" at bounding box center [480, 189] width 107 height 32
type input "00:05"
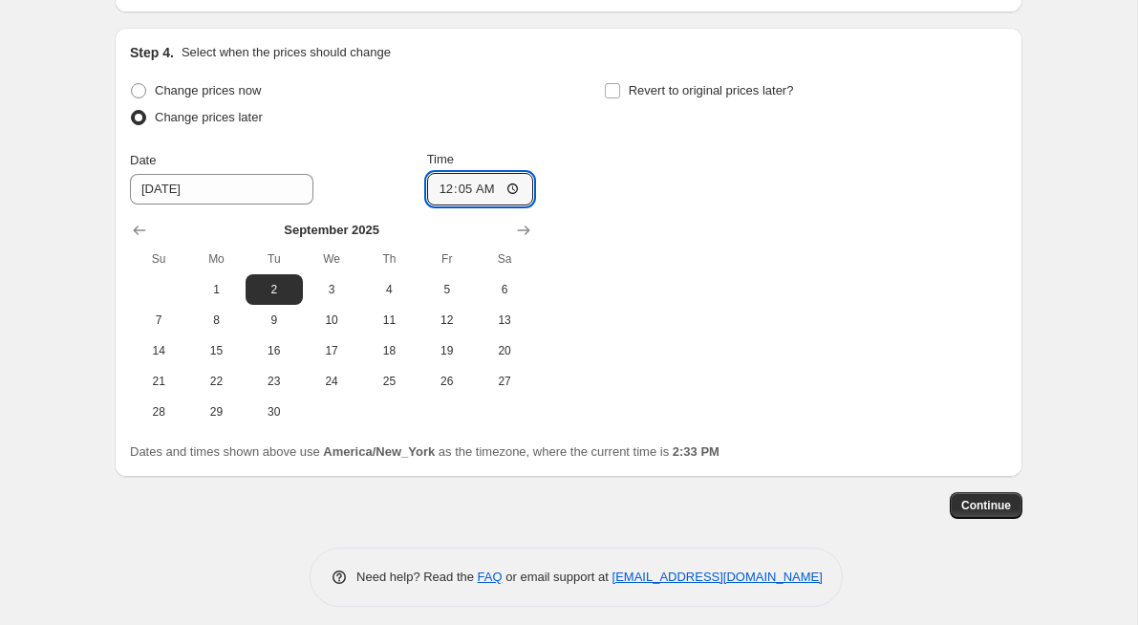
click at [667, 231] on div "Change prices now Change prices later Date [DATE] Time 00:[DATE] Mo Tu We Th Fr…" at bounding box center [568, 252] width 877 height 350
click at [977, 512] on button "Continue" at bounding box center [986, 505] width 73 height 27
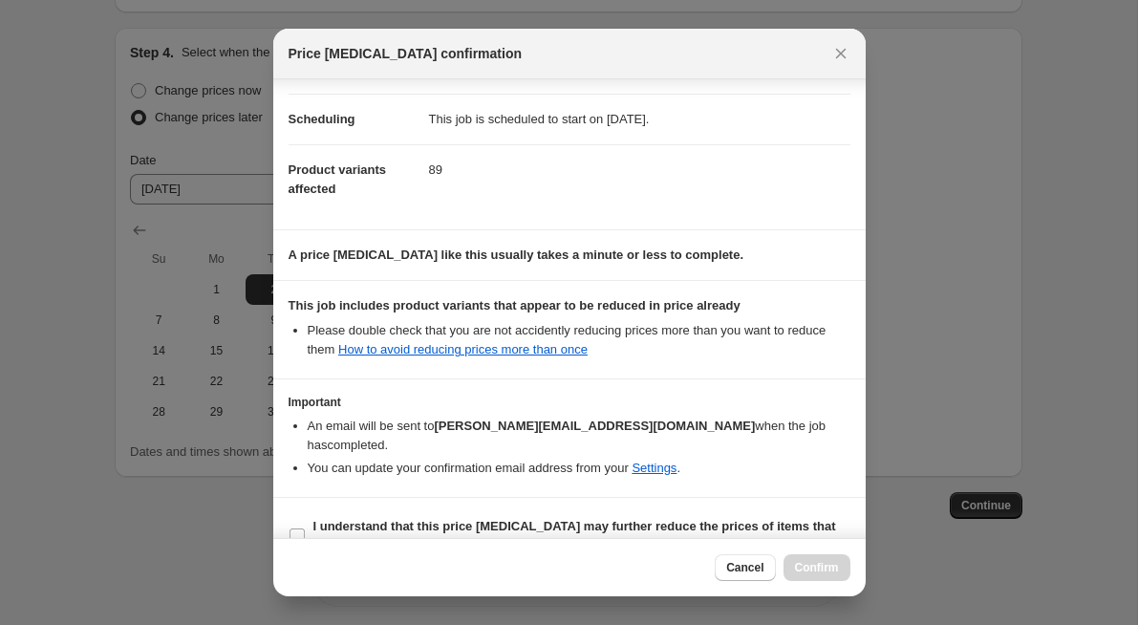
scroll to position [157, 0]
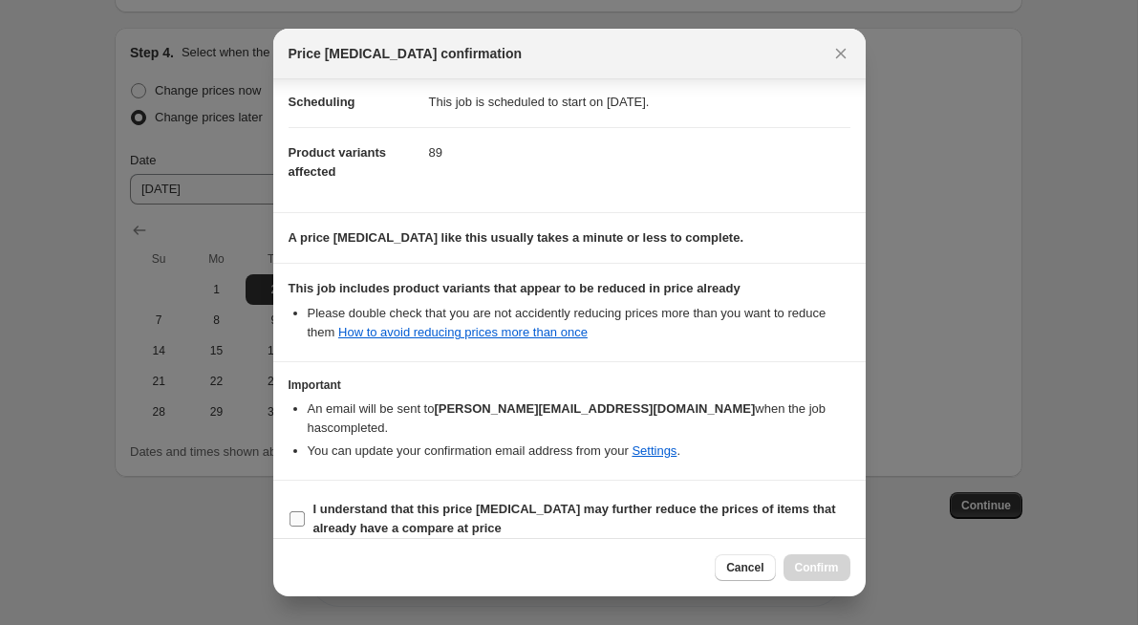
click at [294, 511] on input "I understand that this price [MEDICAL_DATA] may further reduce the prices of it…" at bounding box center [297, 518] width 15 height 15
checkbox input "true"
click at [828, 568] on span "Confirm" at bounding box center [817, 567] width 44 height 15
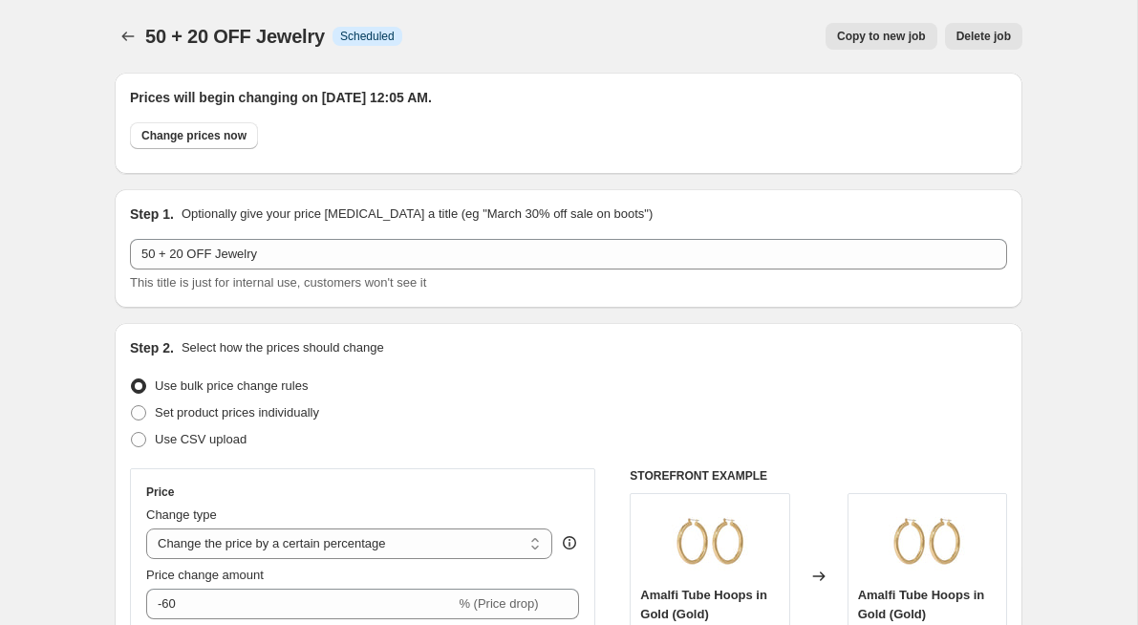
scroll to position [1859, 0]
